Goal: Task Accomplishment & Management: Manage account settings

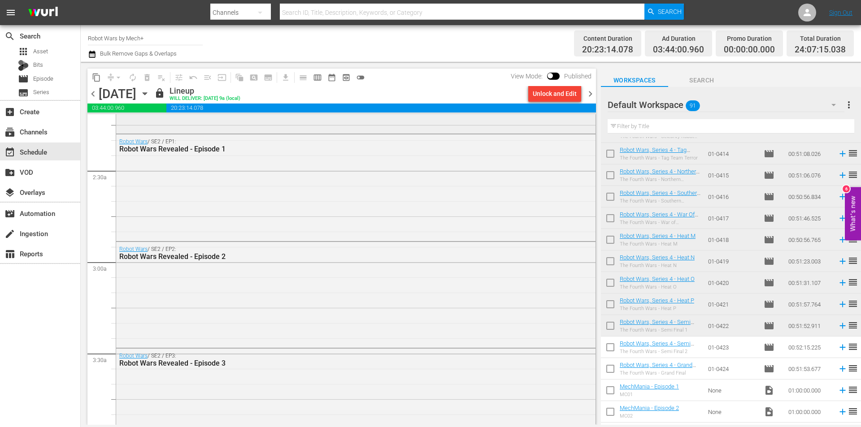
scroll to position [404, 0]
click at [588, 94] on span "chevron_right" at bounding box center [590, 93] width 11 height 11
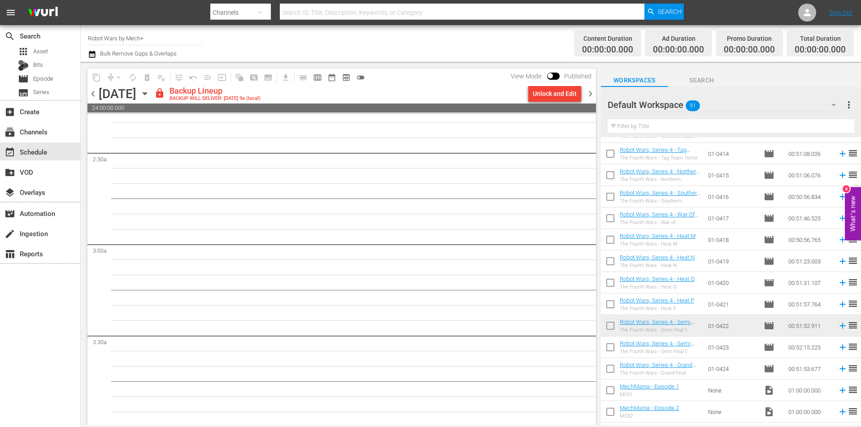
scroll to position [404, 0]
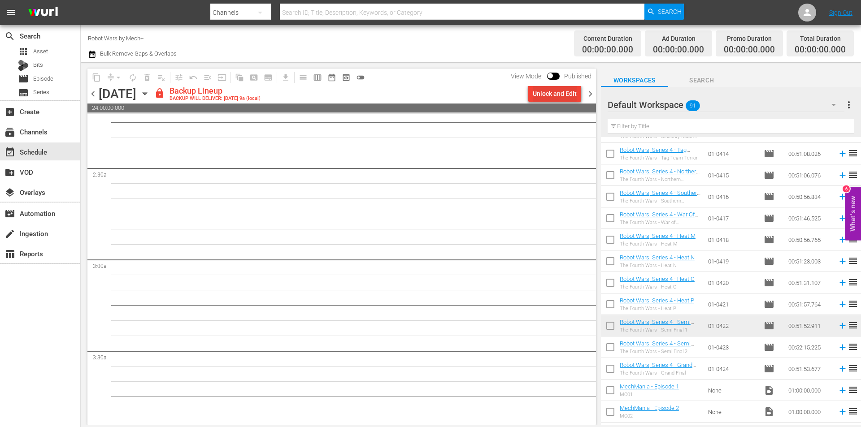
click at [543, 99] on div "Unlock and Edit" at bounding box center [555, 94] width 44 height 16
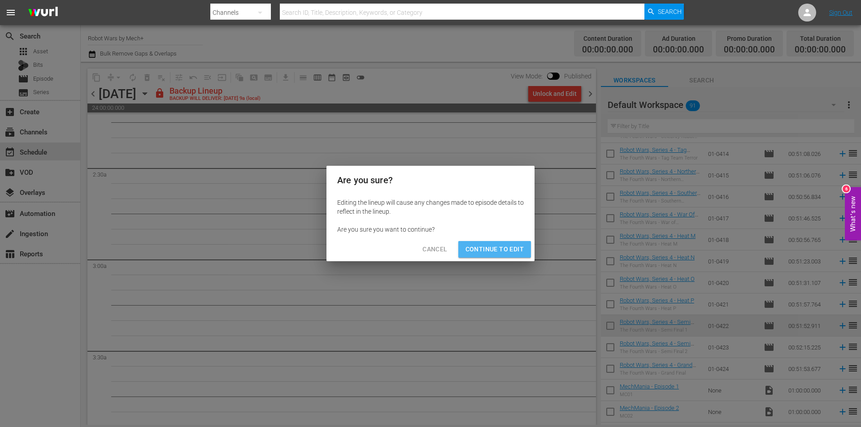
click at [516, 249] on span "Continue to Edit" at bounding box center [495, 249] width 58 height 11
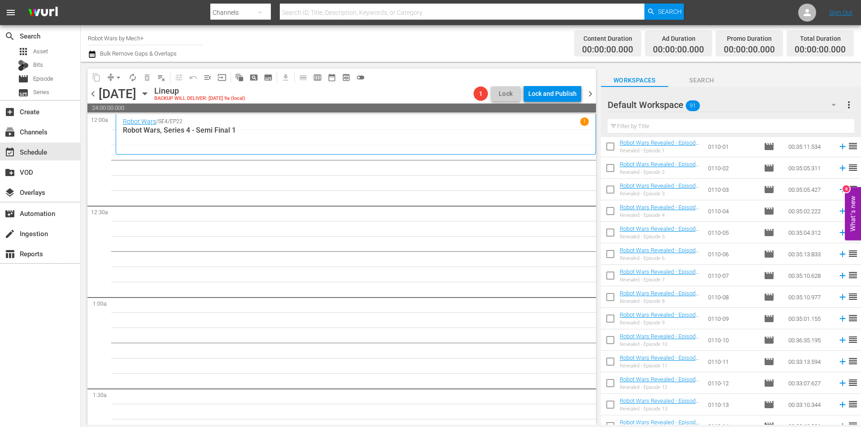
scroll to position [135, 0]
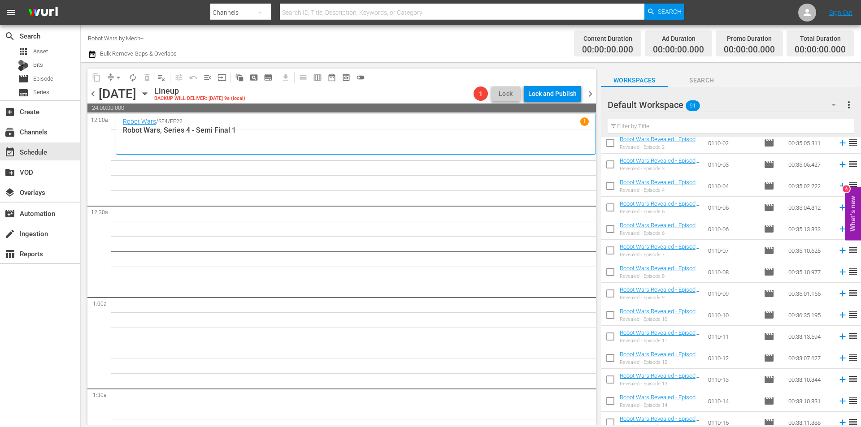
click at [614, 320] on input "checkbox" at bounding box center [610, 317] width 19 height 19
checkbox input "true"
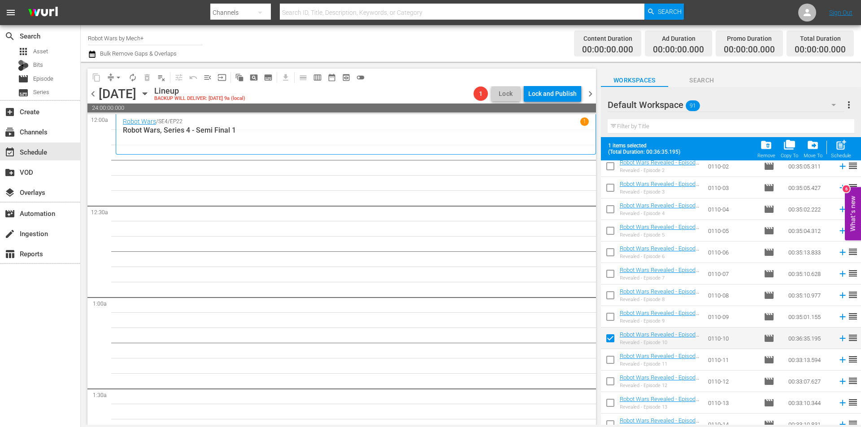
click at [614, 320] on input "checkbox" at bounding box center [610, 318] width 19 height 19
checkbox input "true"
click at [611, 293] on input "checkbox" at bounding box center [610, 297] width 19 height 19
checkbox input "true"
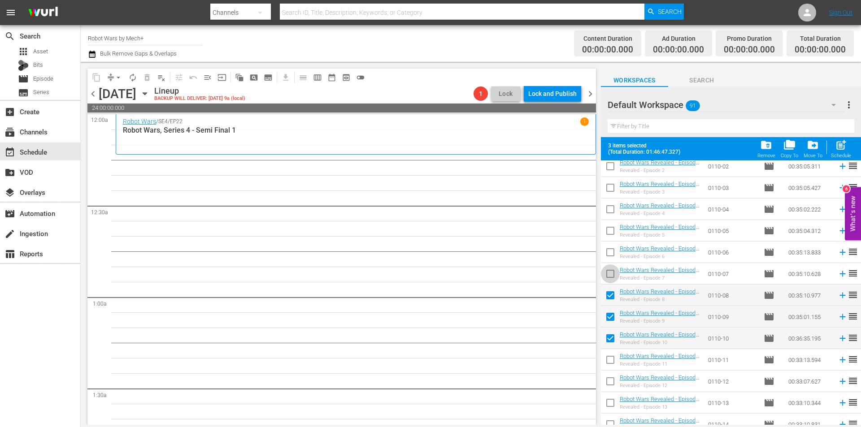
click at [610, 276] on input "checkbox" at bounding box center [610, 275] width 19 height 19
checkbox input "true"
click at [612, 257] on input "checkbox" at bounding box center [610, 254] width 19 height 19
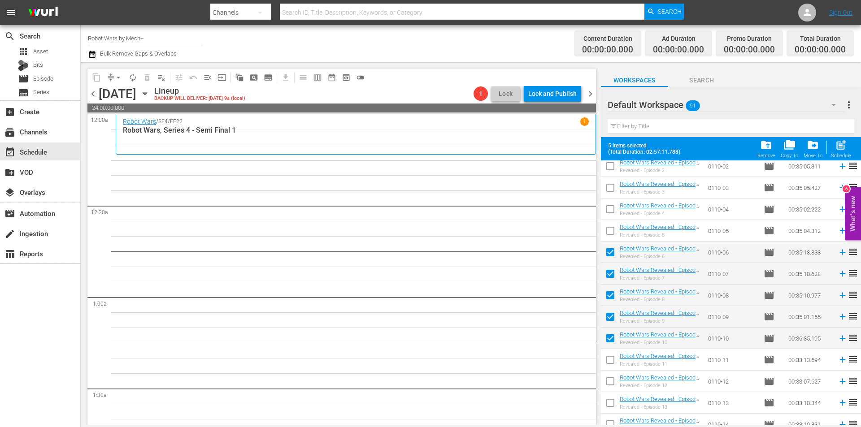
click at [842, 145] on span "post_add" at bounding box center [841, 145] width 12 height 12
checkbox input "false"
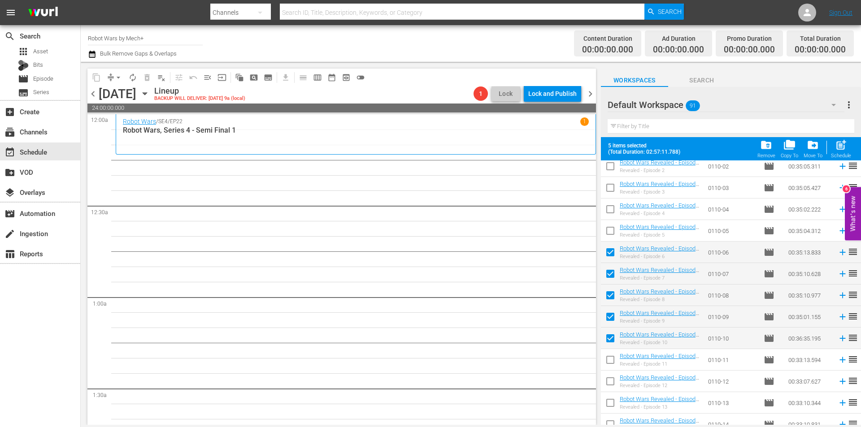
checkbox input "false"
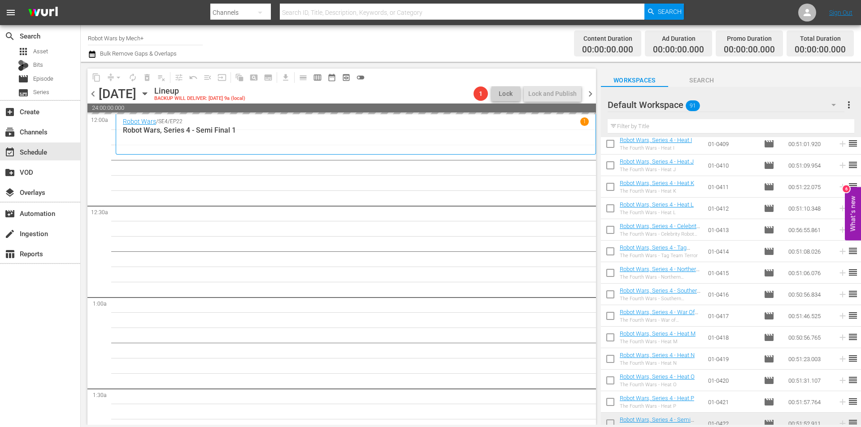
scroll to position [1570, 0]
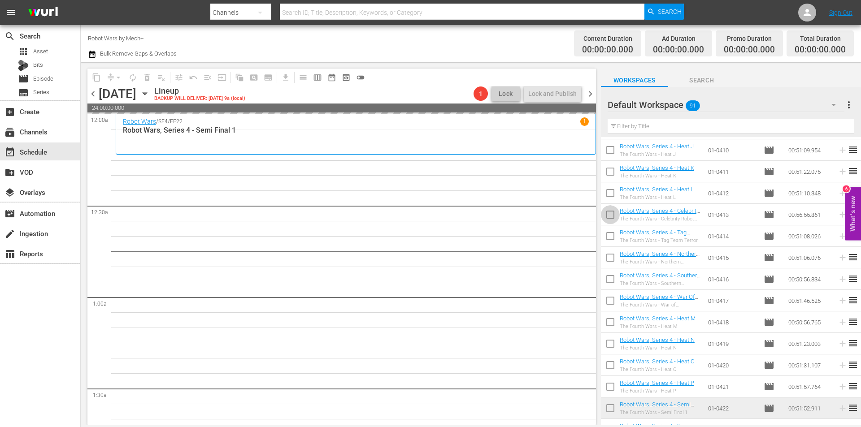
click at [611, 218] on input "checkbox" at bounding box center [610, 216] width 19 height 19
checkbox input "true"
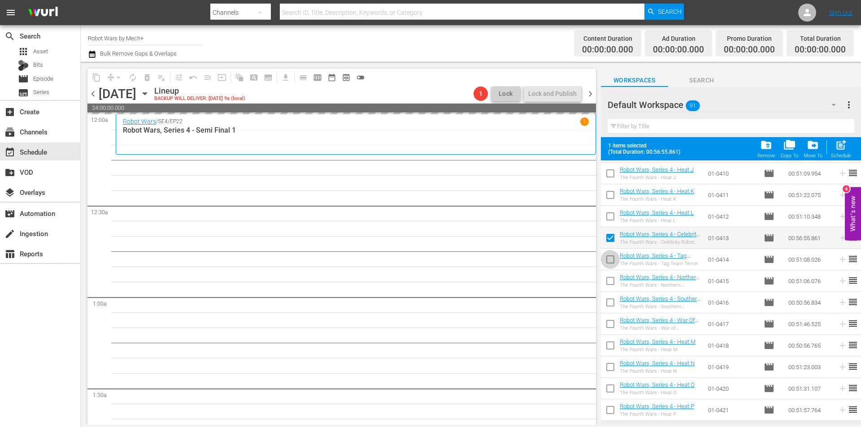
click at [606, 265] on input "checkbox" at bounding box center [610, 261] width 19 height 19
checkbox input "true"
click at [607, 279] on input "checkbox" at bounding box center [610, 283] width 19 height 19
checkbox input "true"
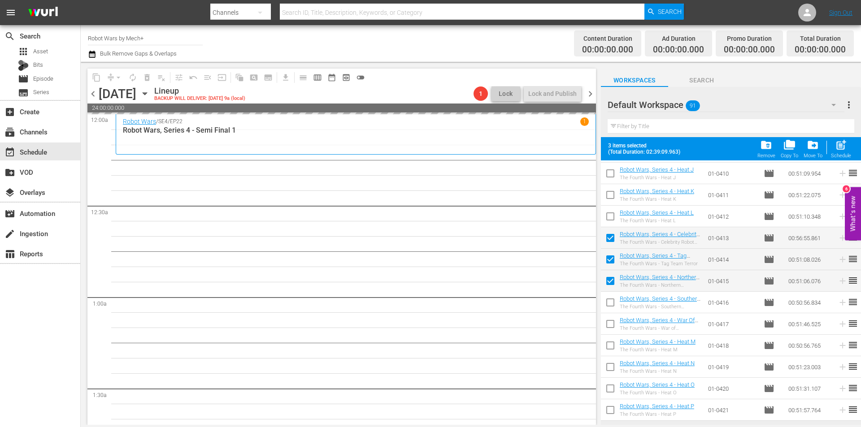
drag, startPoint x: 610, startPoint y: 300, endPoint x: 610, endPoint y: 311, distance: 10.8
click at [611, 300] on input "checkbox" at bounding box center [610, 304] width 19 height 19
checkbox input "true"
click at [609, 318] on input "checkbox" at bounding box center [610, 326] width 19 height 19
checkbox input "true"
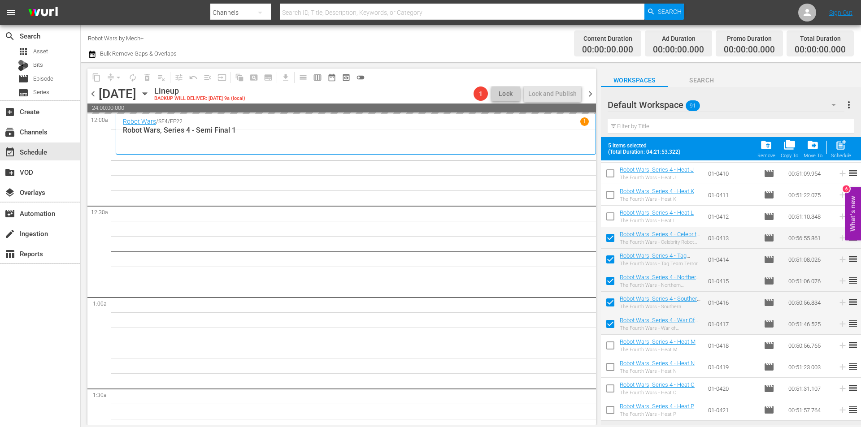
click at [609, 345] on input "checkbox" at bounding box center [610, 347] width 19 height 19
checkbox input "true"
click at [614, 369] on input "checkbox" at bounding box center [610, 369] width 19 height 19
checkbox input "true"
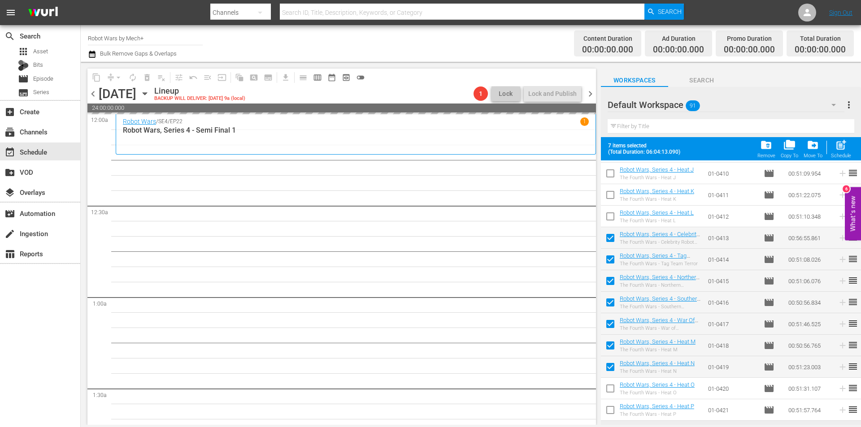
click at [612, 388] on input "checkbox" at bounding box center [610, 390] width 19 height 19
checkbox input "true"
drag, startPoint x: 611, startPoint y: 408, endPoint x: 631, endPoint y: 348, distance: 62.8
click at [612, 407] on input "checkbox" at bounding box center [610, 412] width 19 height 19
checkbox input "true"
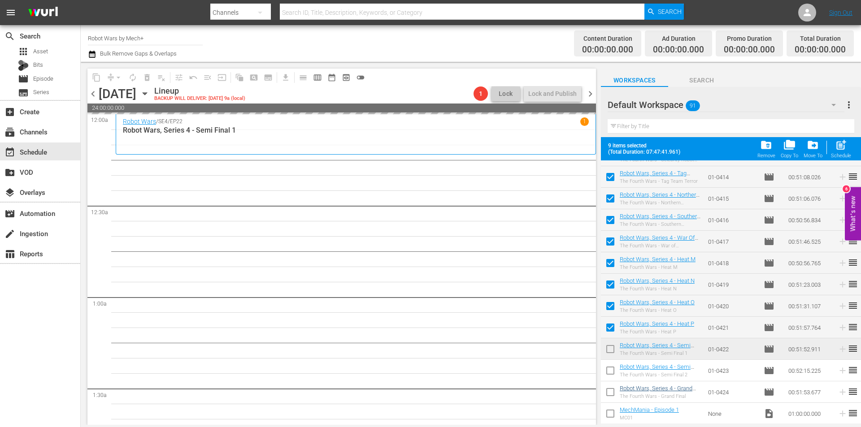
scroll to position [1704, 0]
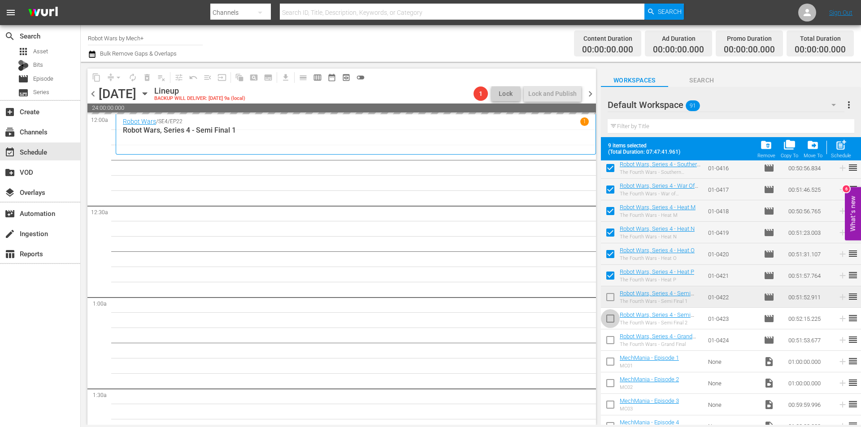
click at [605, 314] on input "checkbox" at bounding box center [610, 320] width 19 height 19
checkbox input "true"
click at [607, 295] on input "checkbox" at bounding box center [610, 299] width 19 height 19
checkbox input "true"
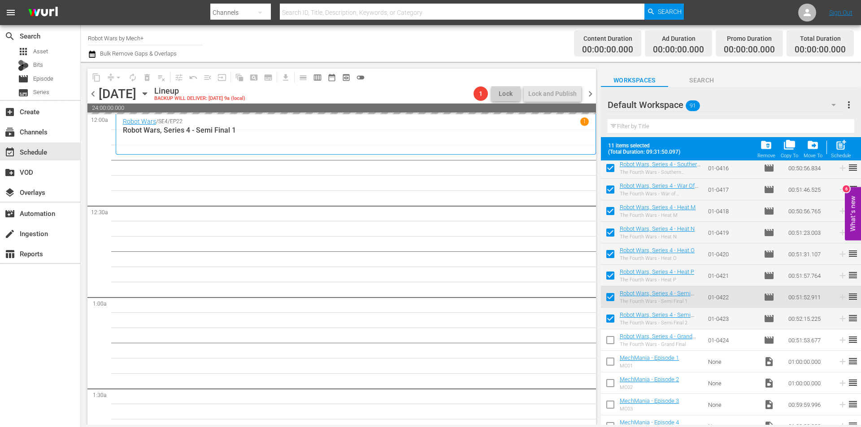
click at [610, 342] on input "checkbox" at bounding box center [610, 342] width 19 height 19
checkbox input "true"
click at [846, 148] on span "post_add" at bounding box center [841, 145] width 12 height 12
checkbox input "false"
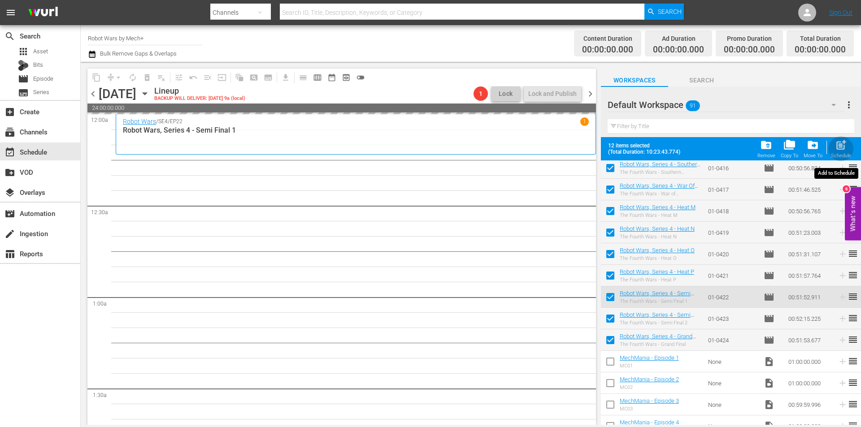
checkbox input "false"
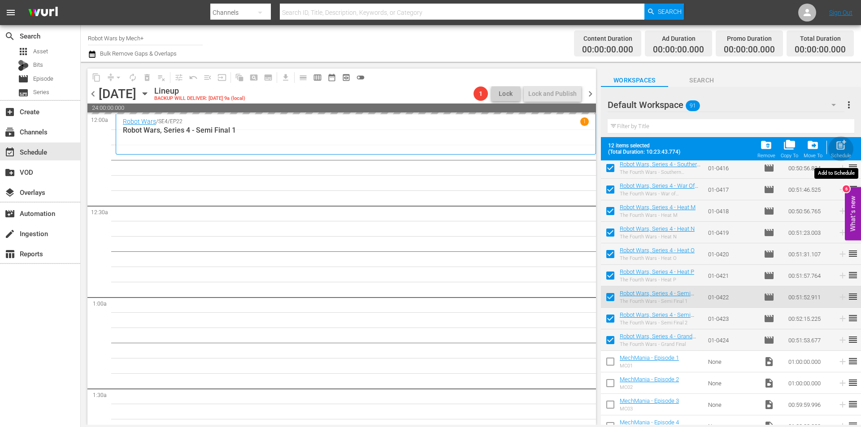
checkbox input "false"
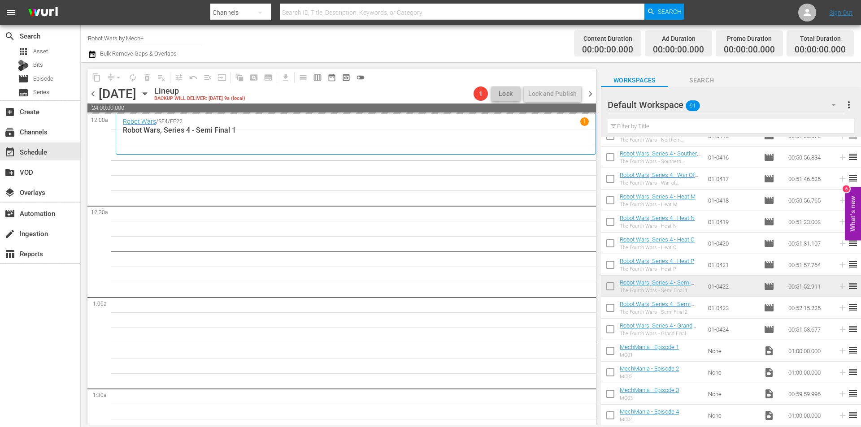
scroll to position [1692, 0]
